Goal: Task Accomplishment & Management: Manage account settings

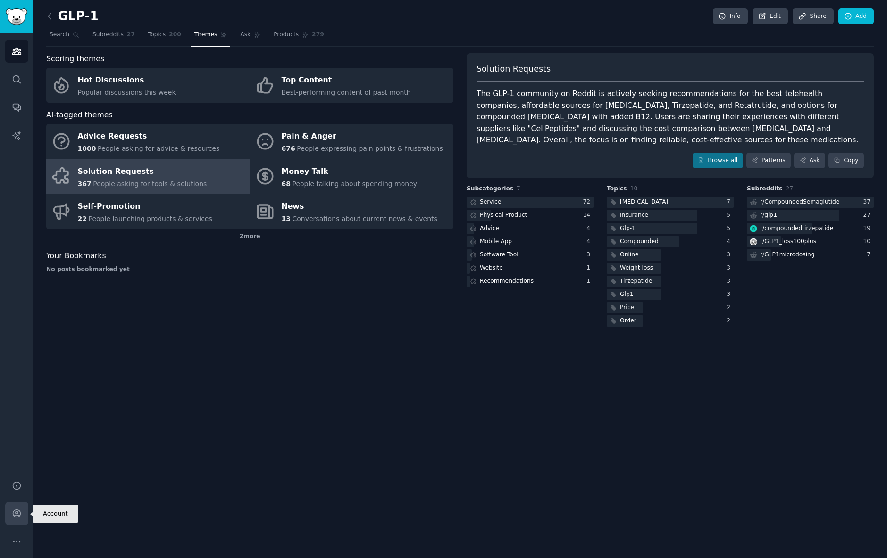
click at [10, 511] on link "Account" at bounding box center [16, 513] width 23 height 23
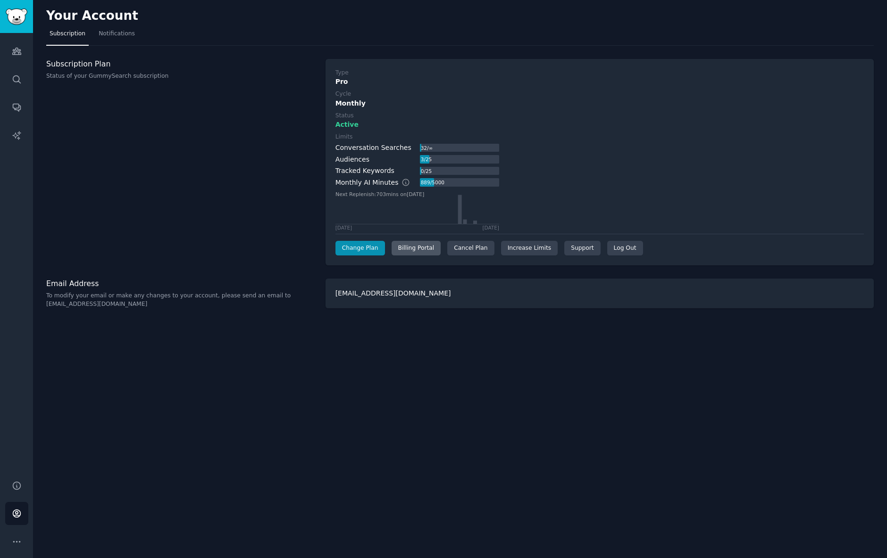
click at [414, 253] on div "Billing Portal" at bounding box center [417, 248] width 50 height 15
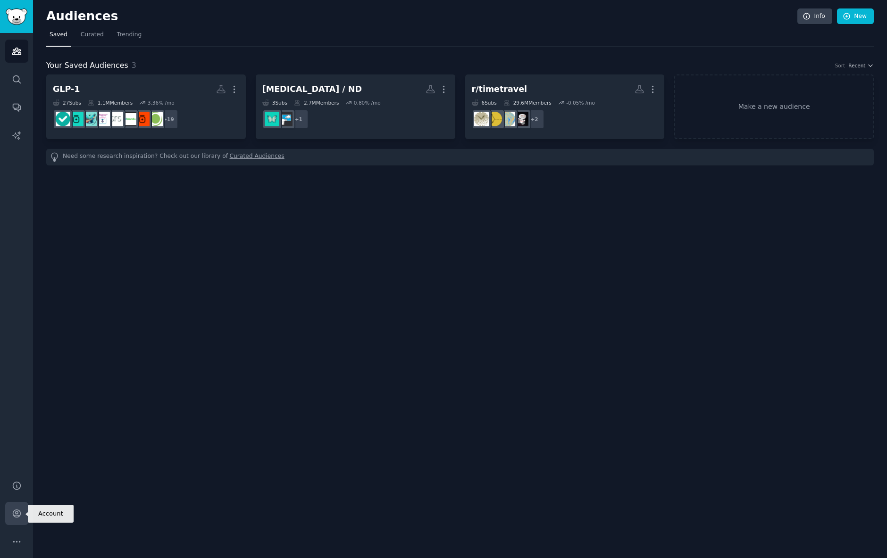
click at [18, 510] on icon "Sidebar" at bounding box center [17, 514] width 10 height 10
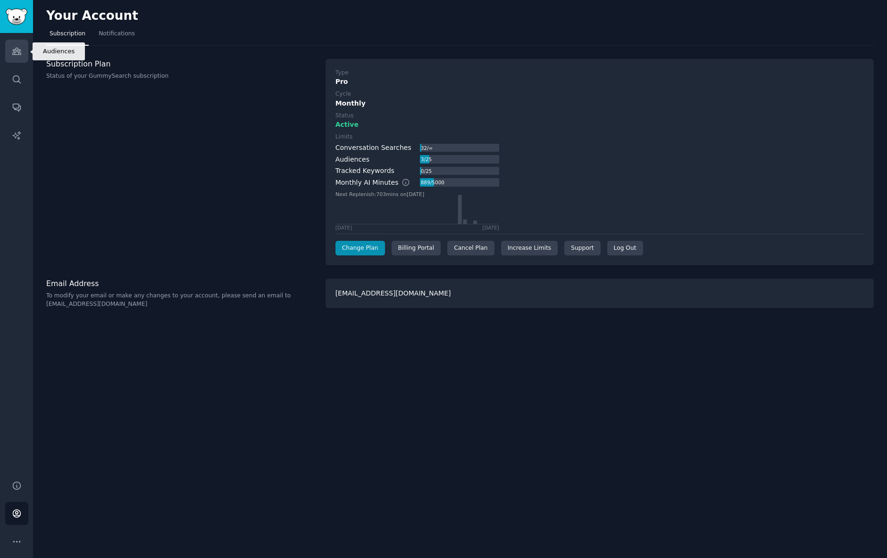
click at [21, 49] on link "Audiences" at bounding box center [16, 51] width 23 height 23
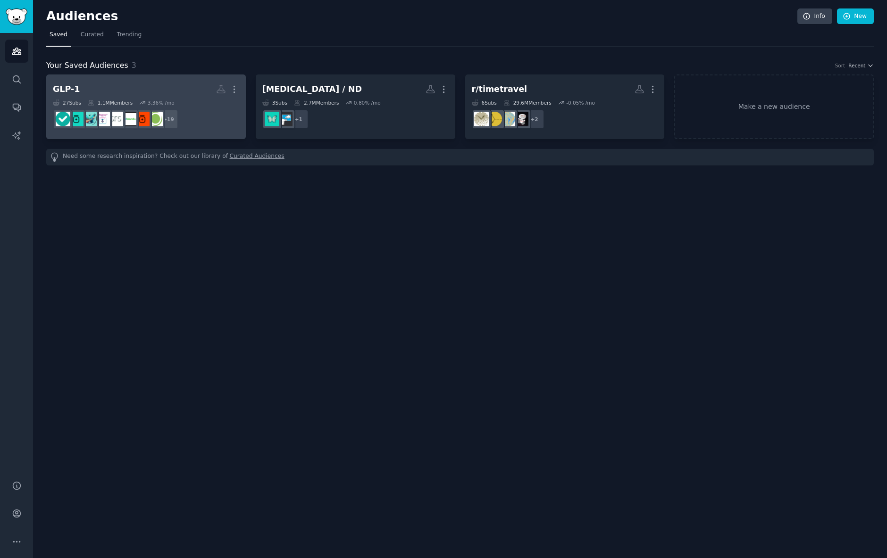
click at [116, 96] on h2 "GLP-1 More" at bounding box center [146, 89] width 186 height 17
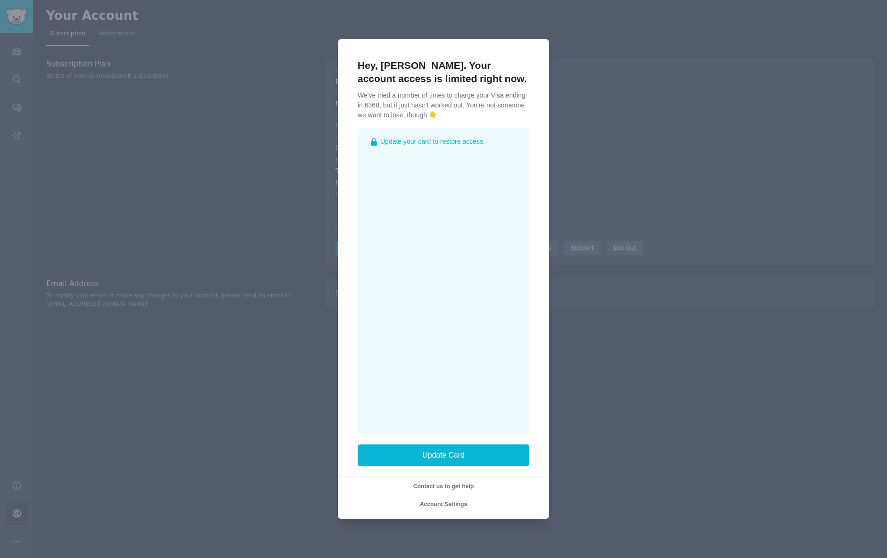
click at [576, 38] on div at bounding box center [443, 279] width 887 height 558
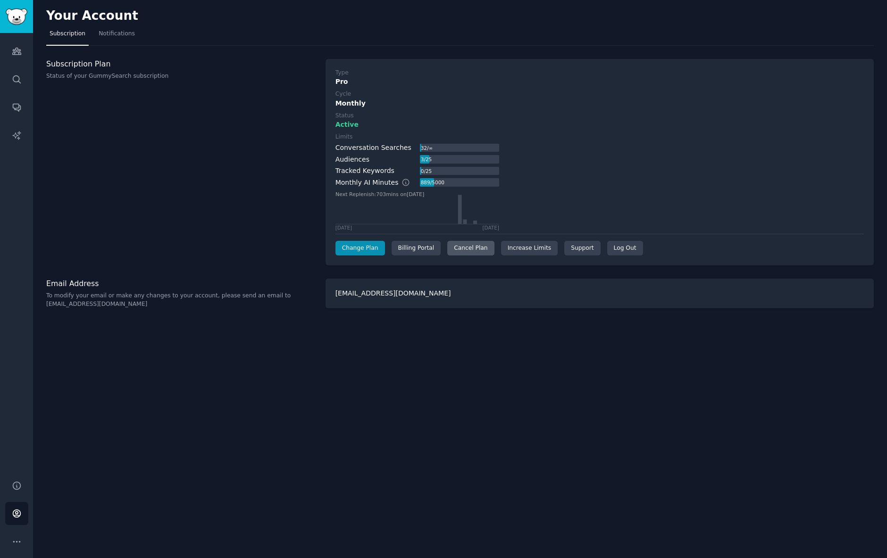
click at [455, 246] on div "Cancel Plan" at bounding box center [470, 248] width 47 height 15
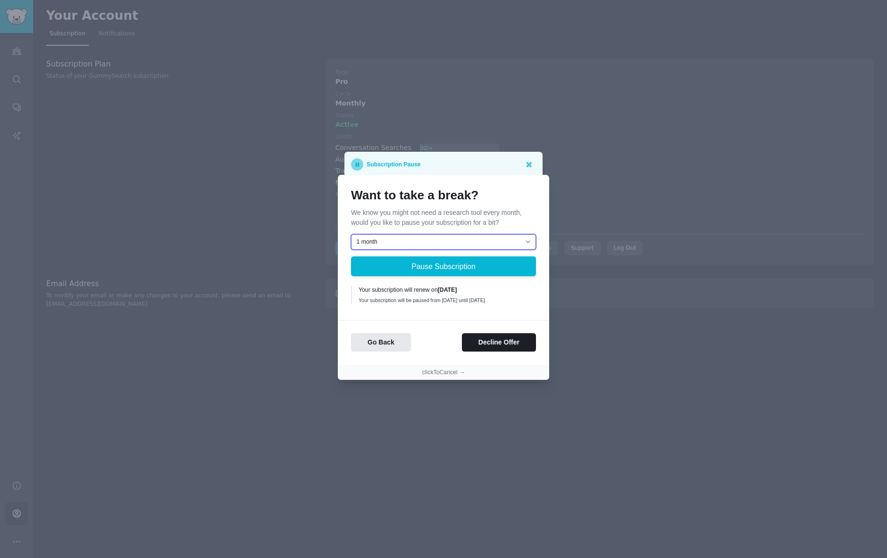
click at [503, 238] on select "1 month 2 months 3 months Choose a custom date to resume" at bounding box center [443, 242] width 185 height 16
click at [515, 193] on h1 "Want to take a break?" at bounding box center [443, 195] width 185 height 15
click at [448, 375] on button "clickToCancel →" at bounding box center [443, 373] width 43 height 8
